Goal: Information Seeking & Learning: Learn about a topic

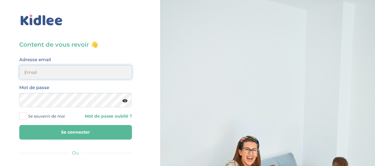
type input "elena.shovkopljas993@gmail.com"
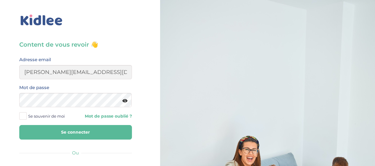
click at [74, 133] on button "Se connecter" at bounding box center [75, 132] width 113 height 15
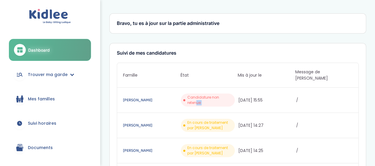
drag, startPoint x: 187, startPoint y: 90, endPoint x: 238, endPoint y: 87, distance: 51.1
click at [238, 87] on div "Jacquet Mélanie Candidature non retenue 16/09/2025 15:55 /" at bounding box center [237, 99] width 241 height 25
copy div "Candidature non retenue"
click at [289, 97] on div "Jacquet Mélanie Candidature non retenue 16/09/2025 15:55 /" at bounding box center [237, 99] width 241 height 25
click at [34, 78] on link "Trouver ma garde" at bounding box center [50, 74] width 82 height 21
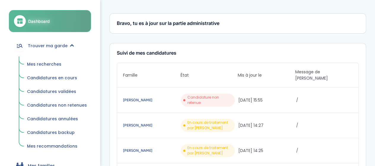
scroll to position [59, 0]
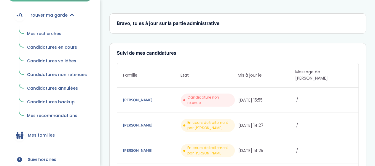
click at [44, 30] on link "Mes recherches" at bounding box center [57, 33] width 68 height 11
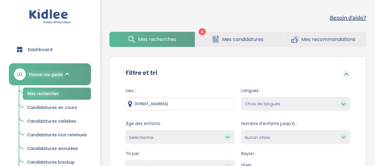
click at [254, 43] on link "Mes candidatures" at bounding box center [237, 39] width 85 height 15
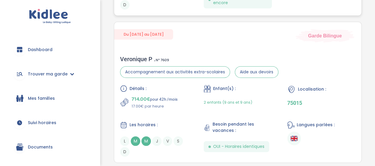
scroll to position [296, 0]
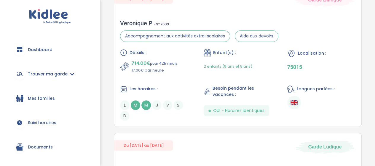
click at [260, 60] on div "2 enfants (9 ans et 9 ans)" at bounding box center [238, 66] width 68 height 14
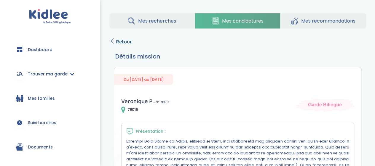
click at [110, 40] on icon at bounding box center [111, 40] width 5 height 5
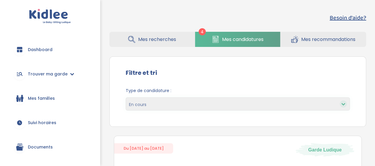
click at [141, 43] on link "Mes recherches" at bounding box center [151, 39] width 85 height 15
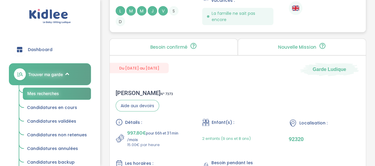
scroll to position [622, 0]
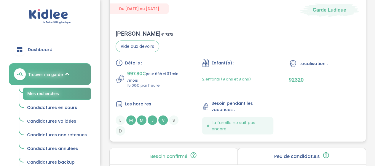
click at [288, 77] on div "Détails : 997.80€ pour 66h et 31min /mois 15.00€ par heure Enfant(s) : 2 enfant…" at bounding box center [238, 97] width 244 height 76
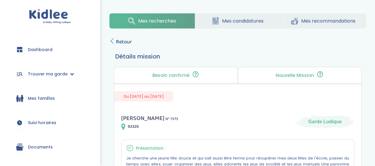
click at [126, 42] on span "Retour" at bounding box center [124, 42] width 16 height 8
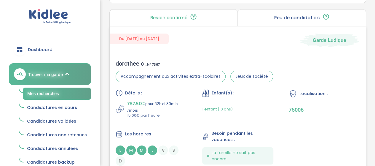
scroll to position [1096, 0]
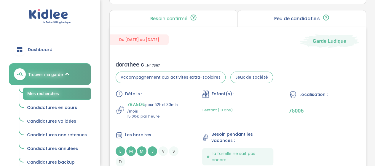
click at [249, 104] on div "1 enfant (10 ans)" at bounding box center [237, 109] width 71 height 19
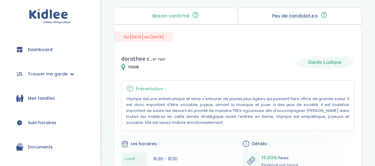
scroll to position [30, 0]
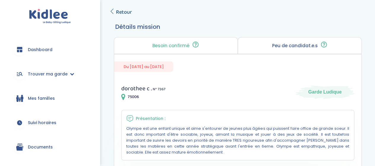
click at [113, 13] on icon at bounding box center [111, 11] width 5 height 5
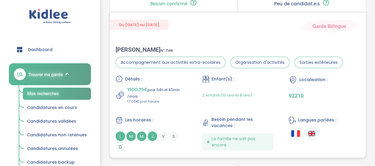
scroll to position [811, 0]
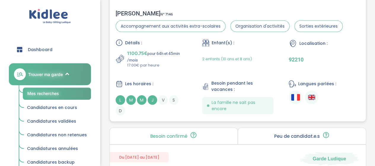
click at [172, 71] on div "Détails : 1100.75€ pour 64h et 45min /mois 17.00€ par heure Enfant(s) : 2 enfan…" at bounding box center [238, 77] width 244 height 76
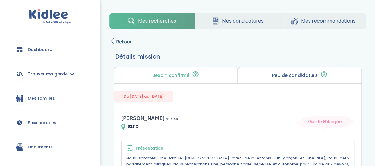
click at [127, 42] on span "Retour" at bounding box center [124, 42] width 16 height 8
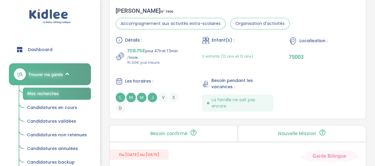
scroll to position [1285, 0]
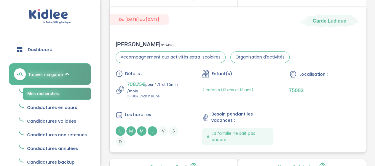
click at [183, 93] on p "15.00€ par heure" at bounding box center [157, 96] width 60 height 6
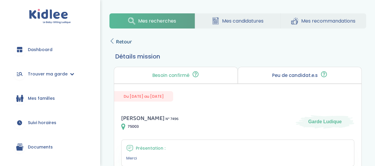
click at [123, 41] on span "Retour" at bounding box center [124, 42] width 16 height 8
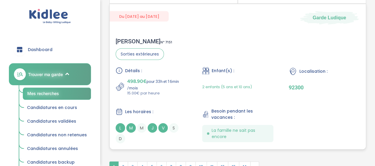
scroll to position [1847, 0]
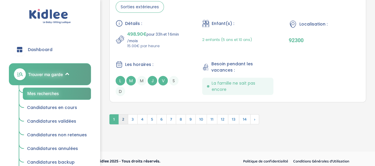
click at [121, 116] on span "2" at bounding box center [123, 119] width 10 height 10
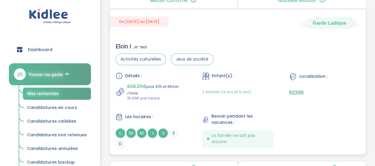
scroll to position [1481, 0]
click at [181, 85] on p "656.55€ pour 43h et 46min /mois" at bounding box center [157, 88] width 60 height 13
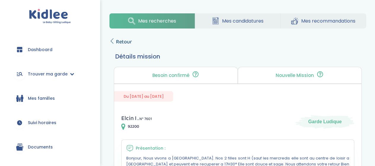
click at [123, 44] on span "Retour" at bounding box center [124, 42] width 16 height 8
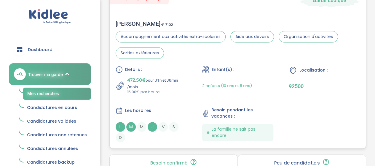
scroll to position [207, 0]
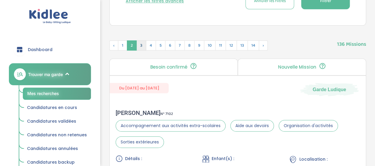
click at [141, 44] on span "3" at bounding box center [141, 45] width 10 height 10
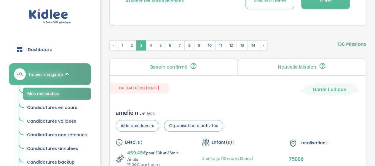
click at [282, 65] on p "Nouvelle Mission" at bounding box center [297, 67] width 38 height 5
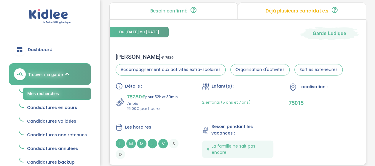
scroll to position [444, 0]
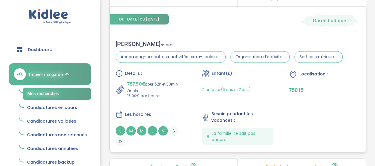
click at [175, 99] on div "Détails : 787.50€ pour 52h et 30min /mois 15.00€ par heure Enfant(s) : 2 enfant…" at bounding box center [238, 108] width 244 height 76
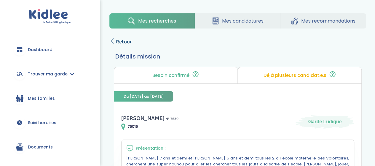
click at [127, 42] on span "Retour" at bounding box center [124, 42] width 16 height 8
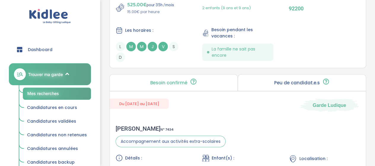
scroll to position [948, 0]
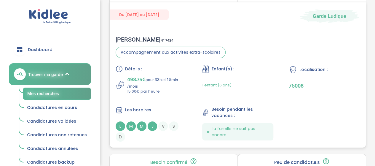
click at [248, 76] on div "1 enfant (6 ans)" at bounding box center [237, 85] width 71 height 19
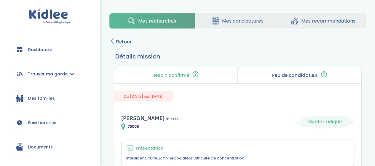
click at [127, 42] on span "Retour" at bounding box center [124, 42] width 16 height 8
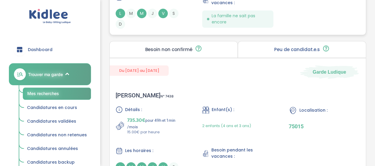
scroll to position [1422, 0]
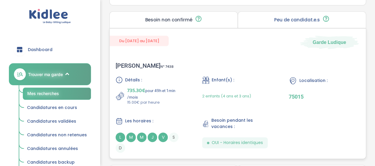
click at [230, 79] on span "Enfant(s) :" at bounding box center [223, 80] width 23 height 6
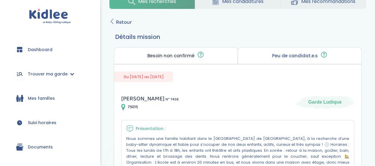
scroll to position [18, 0]
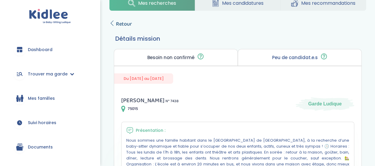
click at [118, 20] on span "Retour" at bounding box center [124, 24] width 16 height 8
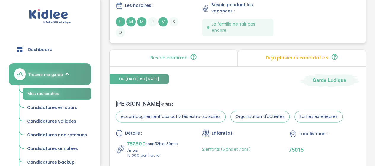
scroll to position [385, 0]
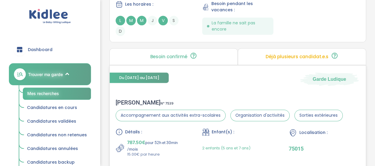
click at [237, 129] on div "Enfant(s) :" at bounding box center [237, 131] width 71 height 7
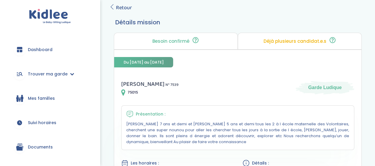
scroll to position [30, 0]
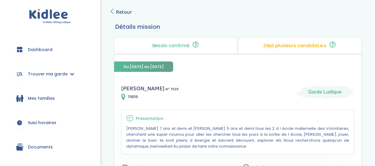
click at [121, 14] on span "Retour" at bounding box center [124, 12] width 16 height 8
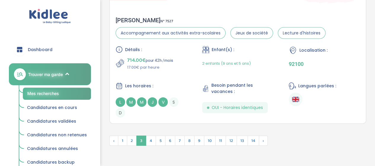
scroll to position [1752, 0]
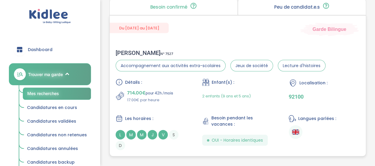
click at [231, 99] on div "2 enfants (9 ans et 5 ans)" at bounding box center [226, 96] width 49 height 14
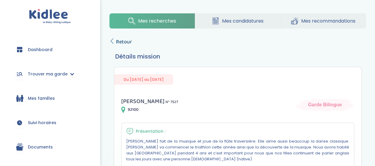
click at [119, 41] on span "Retour" at bounding box center [124, 42] width 16 height 8
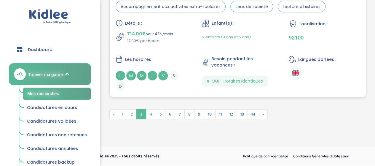
scroll to position [1811, 0]
click at [151, 112] on span "4" at bounding box center [151, 114] width 10 height 10
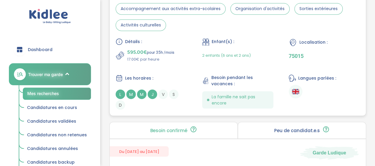
scroll to position [1551, 0]
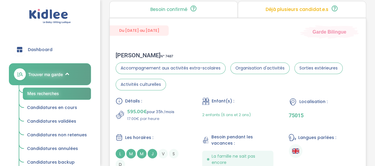
click at [167, 100] on div "Détails :" at bounding box center [151, 100] width 71 height 7
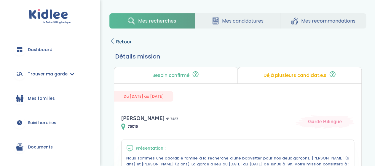
click at [126, 39] on span "Retour" at bounding box center [124, 42] width 16 height 8
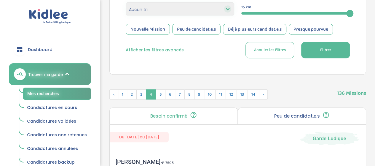
scroll to position [158, 0]
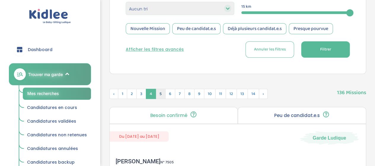
click at [160, 95] on span "5" at bounding box center [161, 94] width 10 height 10
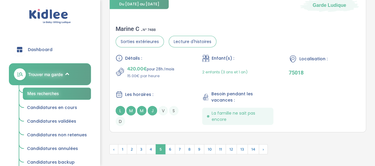
scroll to position [1788, 0]
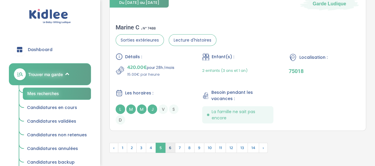
click at [169, 145] on span "6" at bounding box center [170, 148] width 10 height 10
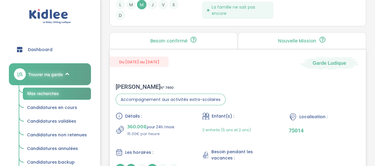
scroll to position [1742, 0]
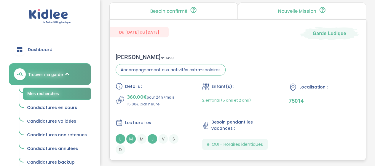
click at [190, 106] on div "Détails : 360.00€ pour 24h /mois 15.00€ par heure Enfant(s) : 2 enfants (5 ans …" at bounding box center [238, 118] width 244 height 71
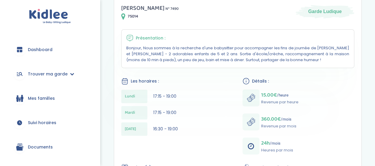
scroll to position [13, 0]
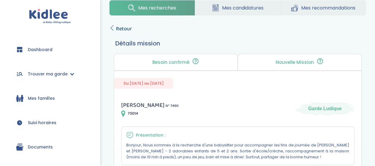
click at [118, 25] on span "Retour" at bounding box center [124, 29] width 16 height 8
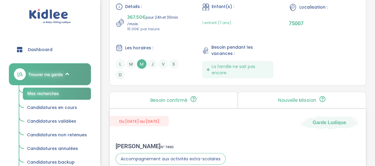
scroll to position [1594, 0]
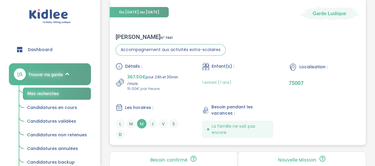
click at [169, 77] on p "367.50€ pour 24h et 30min /mois" at bounding box center [157, 79] width 60 height 13
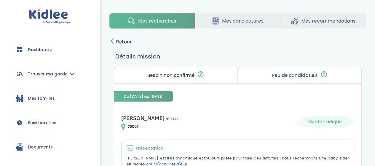
click at [124, 42] on span "Retour" at bounding box center [124, 42] width 16 height 8
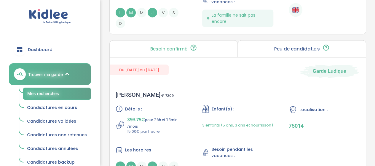
scroll to position [616, 0]
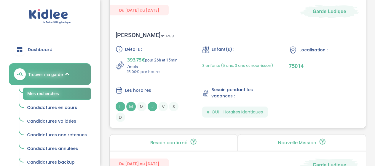
click at [173, 66] on p "393.75€ pour 26h et 15min /mois" at bounding box center [157, 62] width 60 height 13
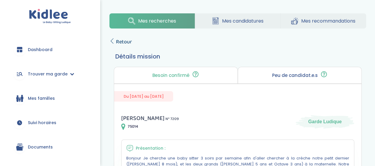
click at [122, 43] on span "Retour" at bounding box center [124, 42] width 16 height 8
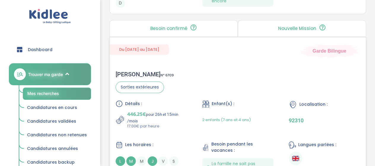
scroll to position [468, 0]
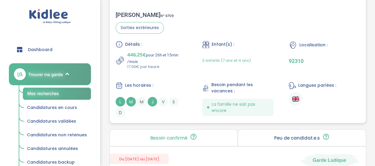
click at [152, 101] on span "J" at bounding box center [152, 101] width 9 height 9
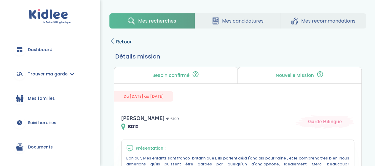
click at [121, 42] on span "Retour" at bounding box center [124, 42] width 16 height 8
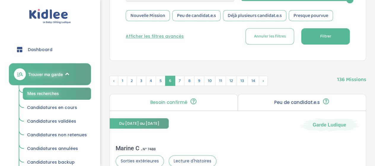
scroll to position [172, 0]
click at [177, 80] on span "7" at bounding box center [180, 80] width 10 height 10
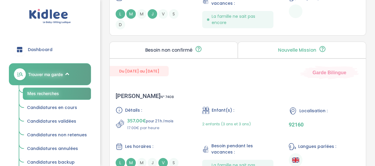
scroll to position [942, 0]
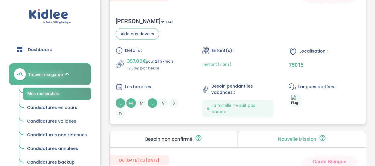
click at [168, 72] on div "Détails : 357.00€ pour 21h /mois 17.00€ par heure Enfant(s) : 1 enfant (7 ans) …" at bounding box center [238, 82] width 244 height 71
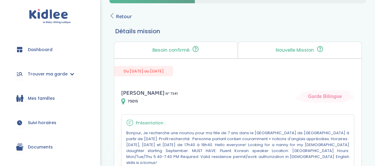
scroll to position [22, 0]
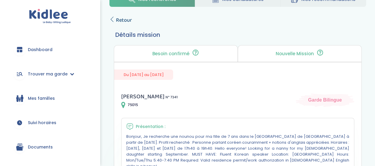
click at [121, 18] on span "Retour" at bounding box center [124, 20] width 16 height 8
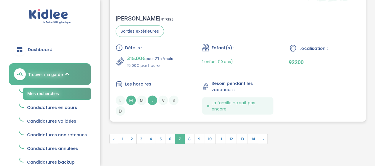
scroll to position [1768, 0]
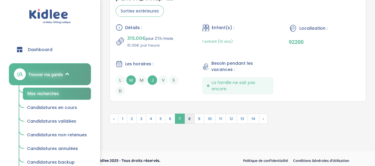
click at [187, 116] on span "8" at bounding box center [189, 118] width 10 height 10
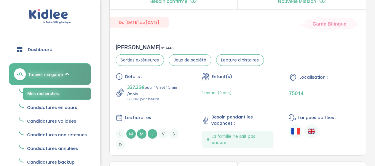
scroll to position [809, 0]
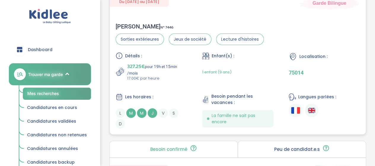
click at [174, 75] on p "17.00€ par heure" at bounding box center [157, 78] width 60 height 6
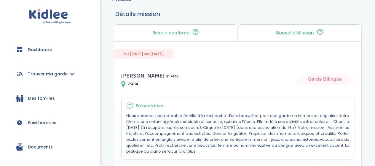
scroll to position [30, 0]
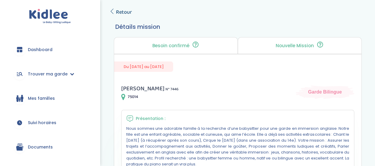
click at [126, 9] on span "Retour" at bounding box center [124, 12] width 16 height 8
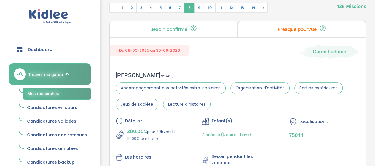
scroll to position [185, 0]
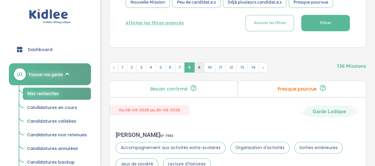
click at [198, 67] on span "9" at bounding box center [199, 67] width 10 height 10
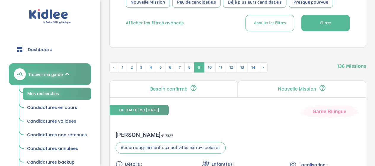
click at [301, 88] on p "Nouvelle Mission" at bounding box center [297, 89] width 38 height 5
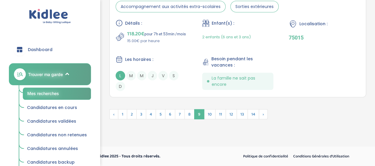
scroll to position [1869, 0]
click at [125, 113] on span "1" at bounding box center [122, 114] width 9 height 10
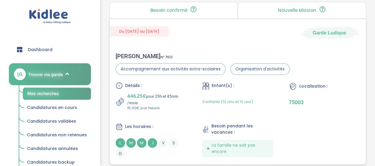
scroll to position [276, 0]
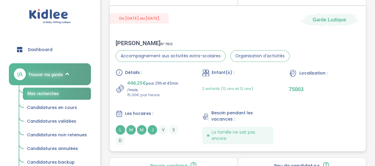
click at [165, 93] on p "15.00€ par heure" at bounding box center [157, 95] width 60 height 6
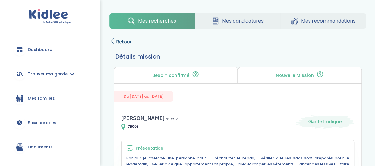
click at [126, 41] on span "Retour" at bounding box center [124, 42] width 16 height 8
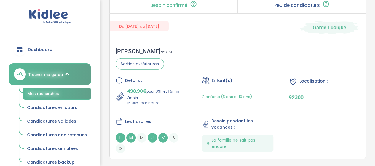
scroll to position [1787, 0]
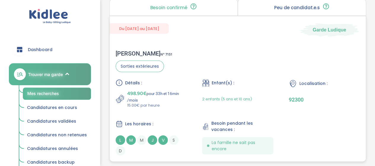
click at [175, 102] on p "15.00€ par heure" at bounding box center [157, 105] width 60 height 6
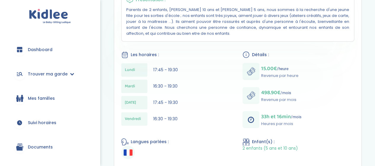
scroll to position [59, 0]
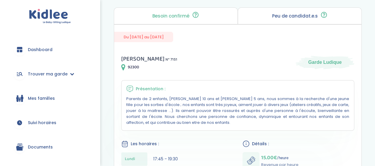
click at [124, 66] on icon at bounding box center [123, 66] width 4 height 7
drag, startPoint x: 128, startPoint y: 67, endPoint x: 143, endPoint y: 62, distance: 16.6
click at [143, 62] on div "HELENE V . N° 7151 92300" at bounding box center [149, 62] width 56 height 17
click at [140, 68] on div "92300" at bounding box center [149, 66] width 56 height 7
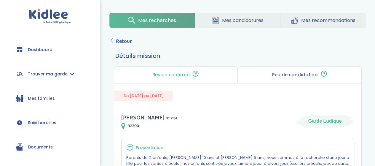
scroll to position [0, 0]
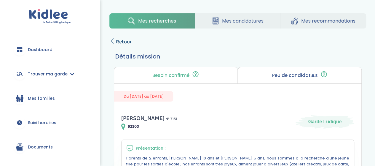
click at [122, 41] on span "Retour" at bounding box center [124, 42] width 16 height 8
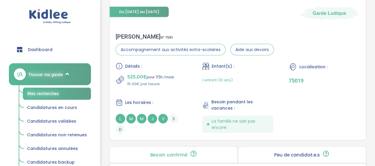
scroll to position [1610, 0]
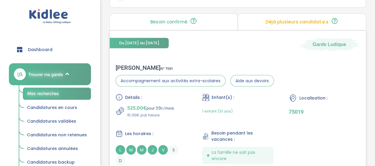
click at [180, 103] on div "525.00€ pour 35h /mois 15.00€ par heure" at bounding box center [151, 110] width 71 height 14
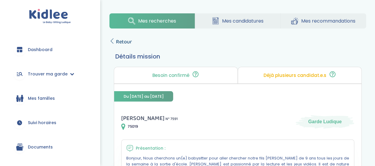
click at [117, 42] on span "Retour" at bounding box center [124, 42] width 16 height 8
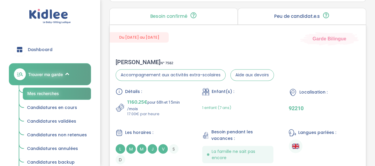
click at [227, 105] on span "1 enfant (7 ans)" at bounding box center [216, 108] width 29 height 6
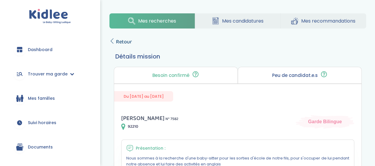
click at [125, 41] on span "Retour" at bounding box center [124, 42] width 16 height 8
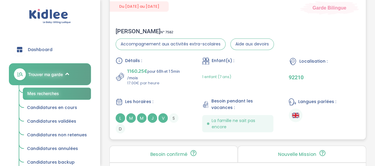
scroll to position [455, 0]
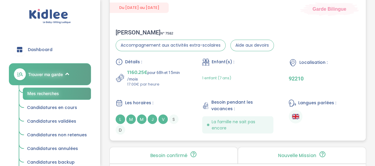
click at [175, 87] on div "Détails : 1160.25€ pour 68h et 15min /mois 17.00€ par heure Enfant(s) : 1 enfan…" at bounding box center [238, 96] width 244 height 76
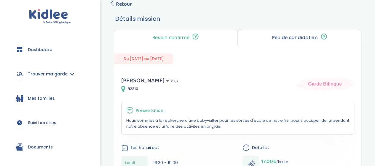
scroll to position [30, 0]
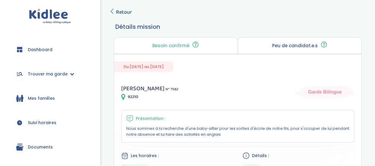
click at [125, 10] on span "Retour" at bounding box center [124, 12] width 16 height 8
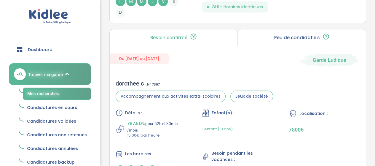
scroll to position [1137, 0]
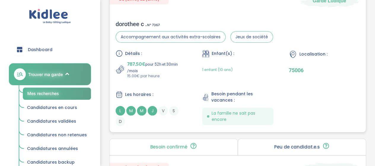
click at [251, 71] on div "1 enfant (10 ans)" at bounding box center [237, 69] width 71 height 19
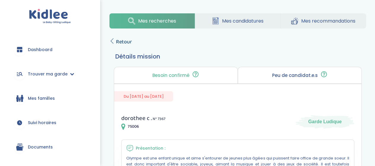
click at [121, 42] on span "Retour" at bounding box center [124, 42] width 16 height 8
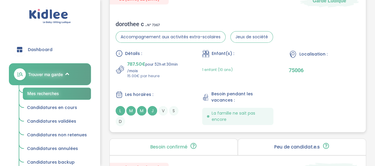
click at [251, 54] on div "Enfant(s) :" at bounding box center [237, 53] width 71 height 7
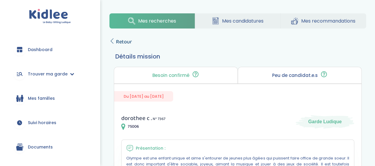
click at [121, 43] on span "Retour" at bounding box center [124, 42] width 16 height 8
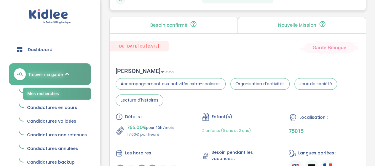
scroll to position [1463, 0]
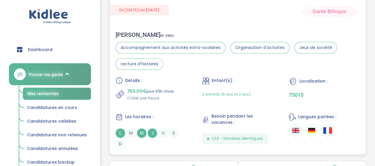
click at [247, 81] on div "Enfant(s) : 2 enfants (6 ans et 2 ans)" at bounding box center [237, 89] width 71 height 24
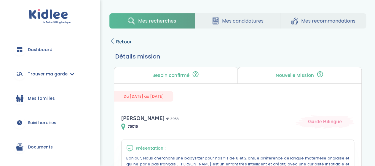
click at [126, 44] on span "Retour" at bounding box center [124, 42] width 16 height 8
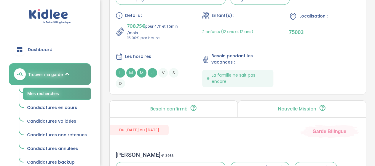
scroll to position [1313, 0]
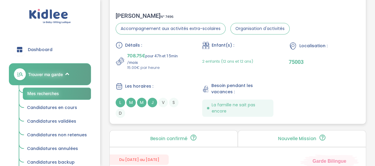
click at [165, 72] on div "Détails : 708.75€ pour 47h et 15min /mois 15.00€ par heure Enfant(s) : 2 enfant…" at bounding box center [238, 79] width 244 height 76
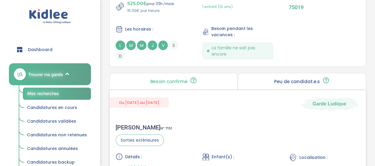
scroll to position [1787, 0]
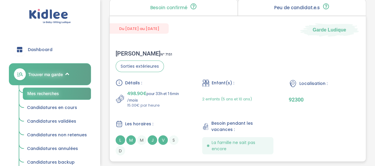
click at [203, 73] on div "HELENE V . N° 7151 Sorties extérieures Détails : 498.90€ pour 33h et 16min /moi…" at bounding box center [238, 102] width 256 height 117
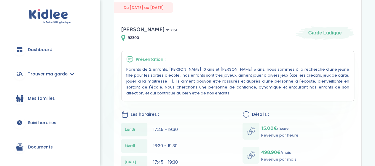
scroll to position [30, 0]
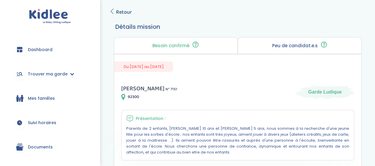
click at [127, 15] on span "Retour" at bounding box center [124, 12] width 16 height 8
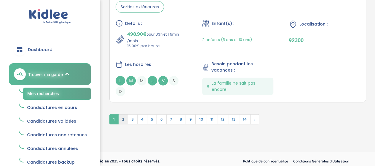
click at [123, 114] on span "2" at bounding box center [123, 119] width 10 height 10
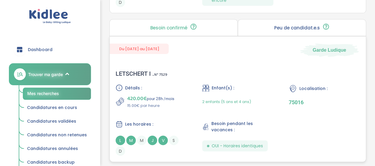
scroll to position [1866, 0]
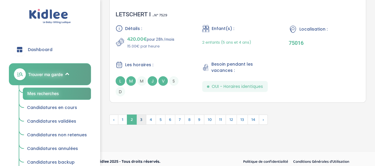
click at [140, 114] on span "3" at bounding box center [141, 119] width 10 height 10
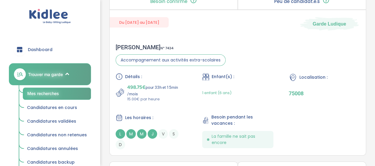
scroll to position [937, 0]
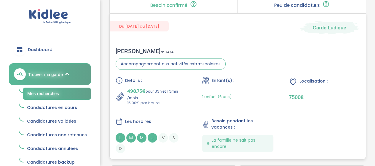
click at [168, 102] on p "15.00€ par heure" at bounding box center [157, 103] width 60 height 6
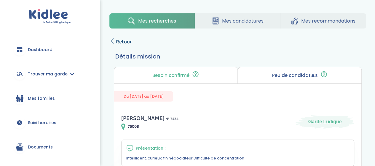
click at [122, 41] on span "Retour" at bounding box center [124, 42] width 16 height 8
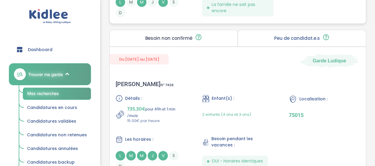
scroll to position [1440, 0]
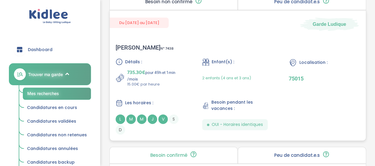
click at [167, 85] on div "Détails : 735.30€ pour 49h et 1min /mois 15.00€ par heure Enfant(s) : 2 enfants…" at bounding box center [238, 96] width 244 height 76
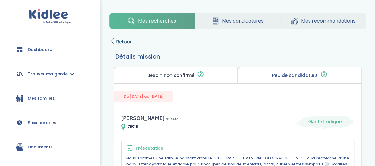
click at [130, 42] on span "Retour" at bounding box center [124, 42] width 16 height 8
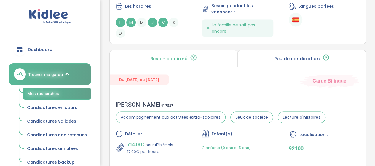
scroll to position [1693, 0]
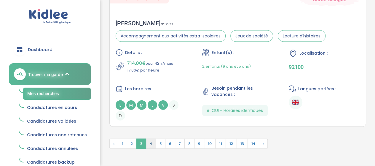
click at [151, 145] on span "4" at bounding box center [151, 143] width 10 height 10
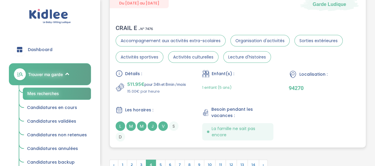
click at [172, 88] on p "15.00€ par heure" at bounding box center [156, 91] width 59 height 6
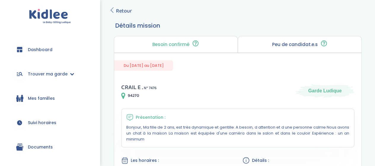
scroll to position [29, 0]
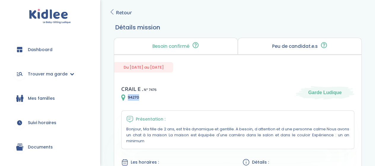
drag, startPoint x: 127, startPoint y: 99, endPoint x: 138, endPoint y: 95, distance: 11.2
click at [138, 95] on span "94270" at bounding box center [133, 97] width 11 height 6
copy span "94270"
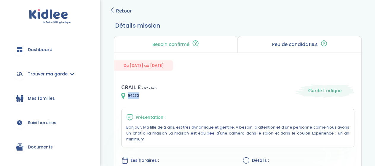
scroll to position [0, 0]
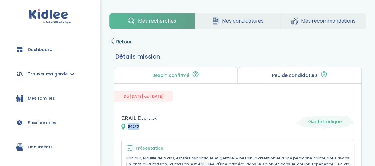
click at [121, 42] on span "Retour" at bounding box center [124, 42] width 16 height 8
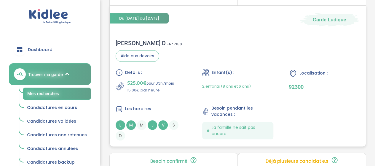
scroll to position [1389, 0]
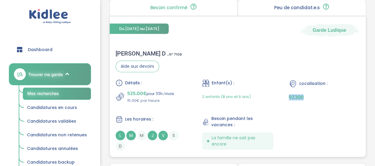
drag, startPoint x: 289, startPoint y: 95, endPoint x: 319, endPoint y: 97, distance: 30.3
click at [319, 97] on p "92300" at bounding box center [324, 97] width 71 height 6
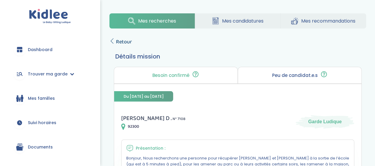
click at [125, 38] on span "Retour" at bounding box center [124, 42] width 16 height 8
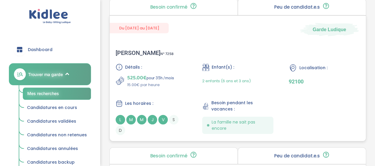
scroll to position [1093, 0]
drag, startPoint x: 287, startPoint y: 78, endPoint x: 306, endPoint y: 82, distance: 19.4
click at [306, 82] on div "Détails : 525.00€ pour 35h /mois 15.00€ par heure Enfant(s) : 2 enfants (6 ans …" at bounding box center [238, 98] width 244 height 71
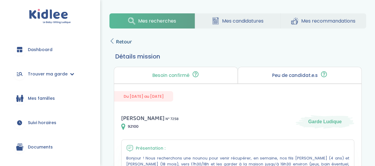
click at [130, 40] on span "Retour" at bounding box center [124, 42] width 16 height 8
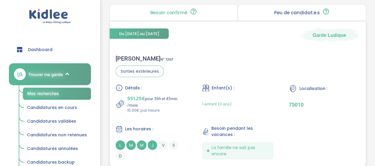
scroll to position [797, 0]
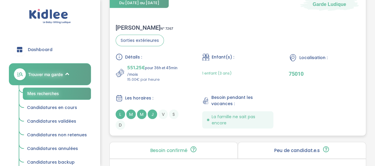
click at [236, 68] on div "1 enfant (3 ans)" at bounding box center [237, 73] width 71 height 19
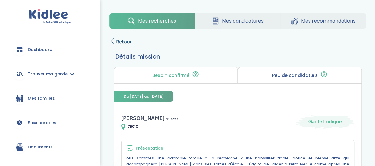
click at [127, 39] on span "Retour" at bounding box center [124, 42] width 16 height 8
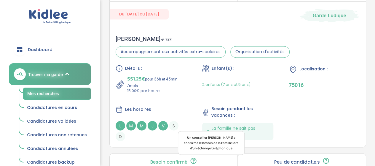
scroll to position [439, 0]
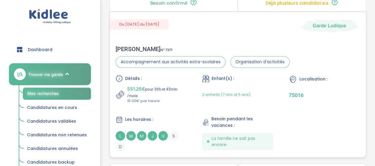
click at [231, 92] on span "2 enfants (7 ans et 5 ans)" at bounding box center [226, 95] width 48 height 6
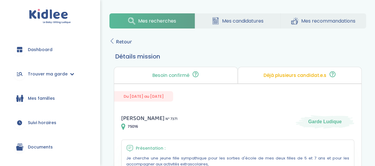
drag, startPoint x: 199, startPoint y: 48, endPoint x: 178, endPoint y: 64, distance: 25.8
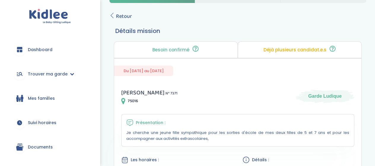
scroll to position [59, 0]
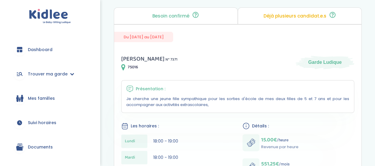
drag, startPoint x: 180, startPoint y: 65, endPoint x: 124, endPoint y: 62, distance: 55.5
click at [124, 62] on span "[PERSON_NAME]" at bounding box center [142, 58] width 43 height 9
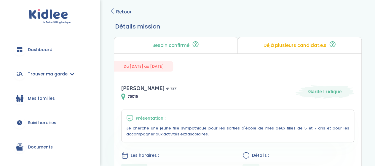
scroll to position [0, 0]
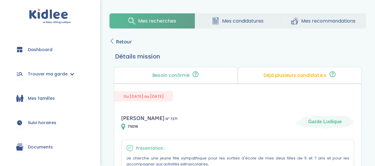
click at [115, 40] on link "Retour" at bounding box center [120, 42] width 23 height 8
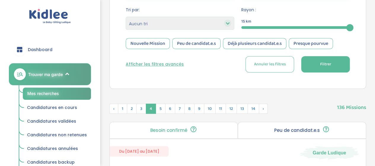
scroll to position [143, 0]
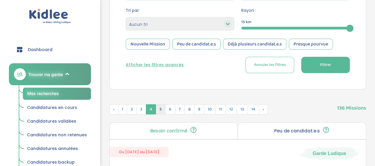
click at [160, 107] on span "5" at bounding box center [161, 109] width 10 height 10
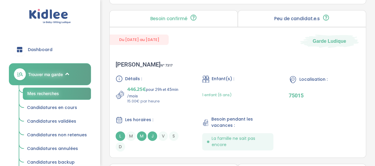
scroll to position [1447, 0]
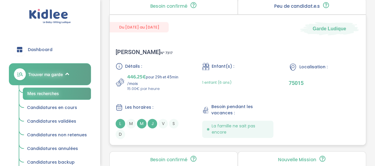
click at [204, 83] on div "1 enfant (6 ans)" at bounding box center [216, 82] width 29 height 19
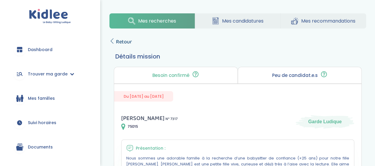
click at [129, 45] on span "Retour" at bounding box center [124, 42] width 16 height 8
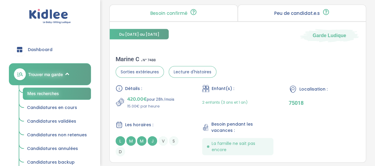
scroll to position [1789, 0]
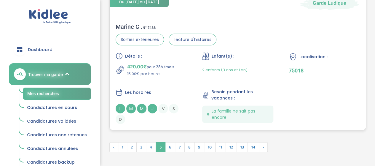
click at [181, 79] on div "Détails : 420.00€ pour 28h /mois 15.00€ par heure Enfant(s) : 2 enfants (3 ans …" at bounding box center [238, 87] width 244 height 71
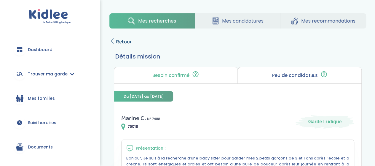
click at [124, 42] on span "Retour" at bounding box center [124, 42] width 16 height 8
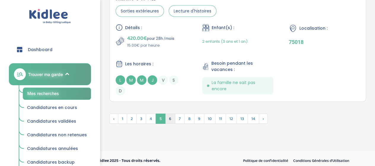
click at [172, 118] on span "6" at bounding box center [170, 118] width 10 height 10
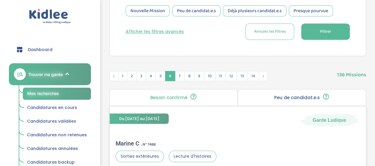
scroll to position [171, 0]
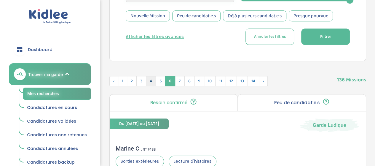
click at [151, 77] on span "4" at bounding box center [151, 81] width 10 height 10
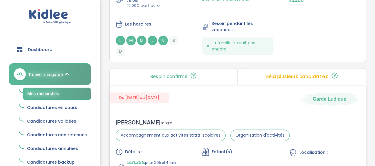
scroll to position [438, 0]
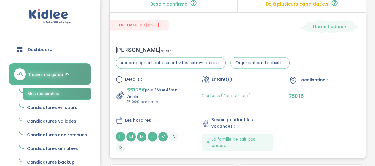
click at [169, 89] on p "551.25€ pour 36h et 45min /mois" at bounding box center [157, 92] width 60 height 13
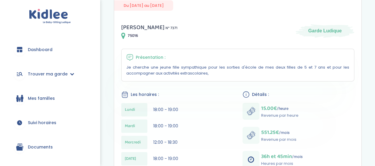
scroll to position [89, 0]
